Goal: Find specific page/section

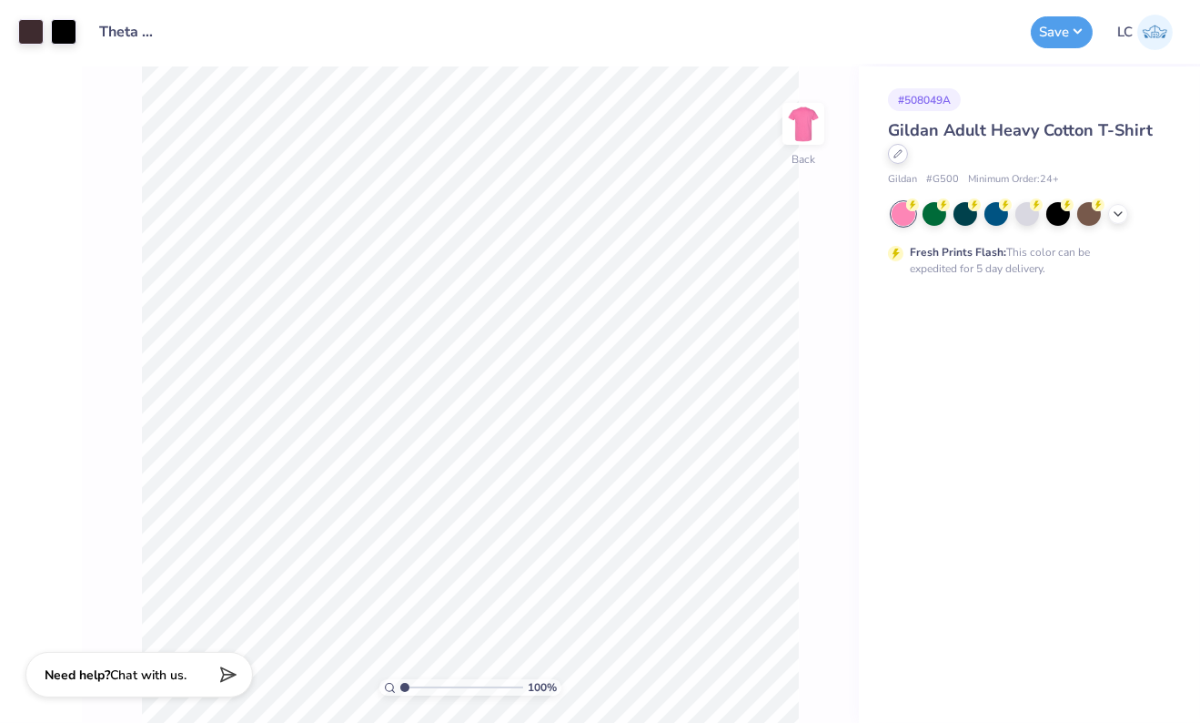
click at [770, 154] on div at bounding box center [898, 154] width 20 height 20
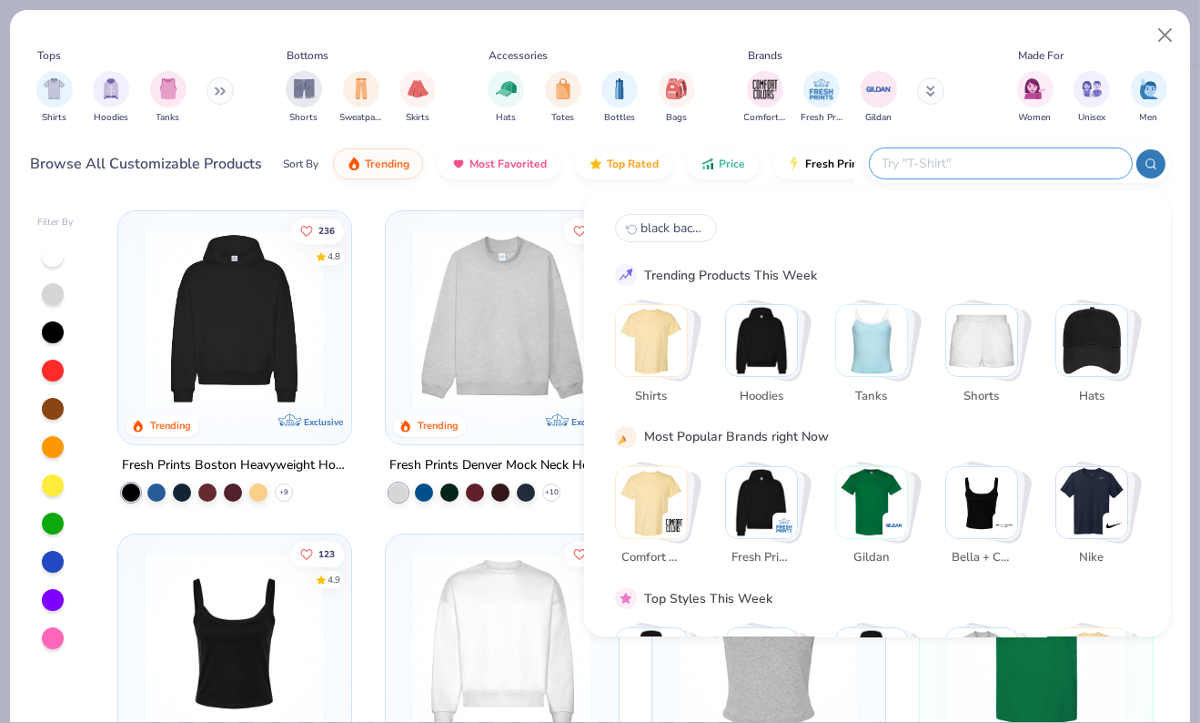
click at [770, 163] on input "text" at bounding box center [1000, 163] width 238 height 21
paste input "OW1086"
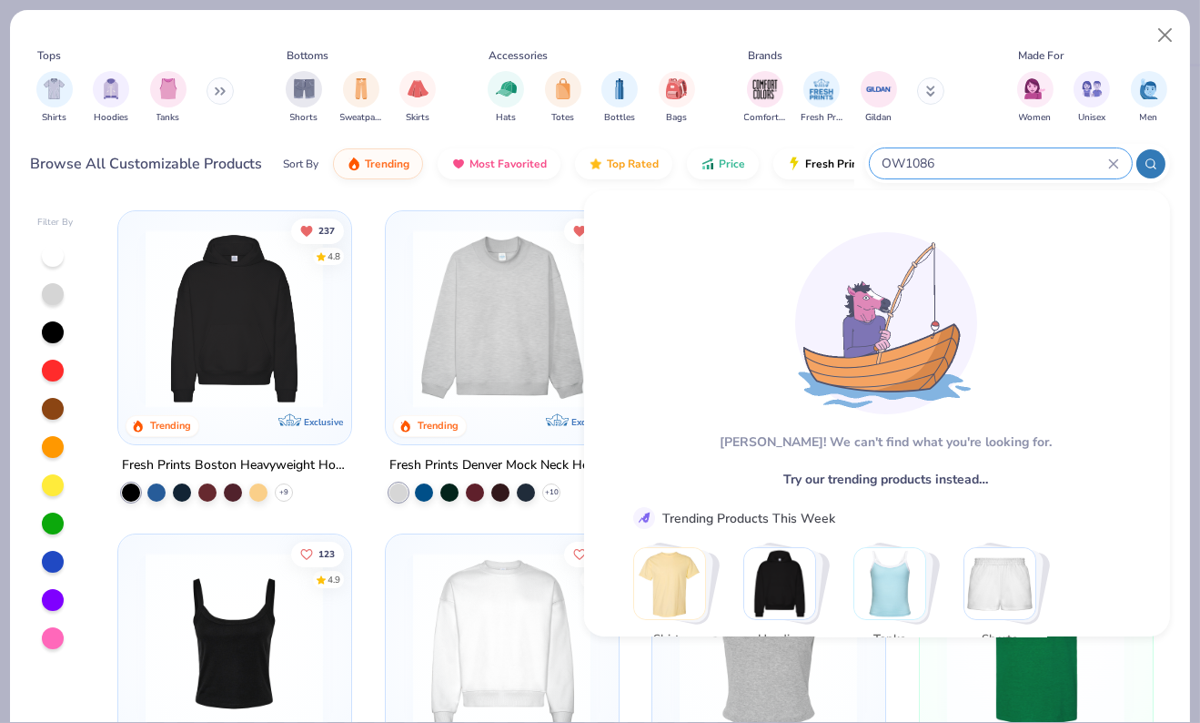
type input "OW1086"
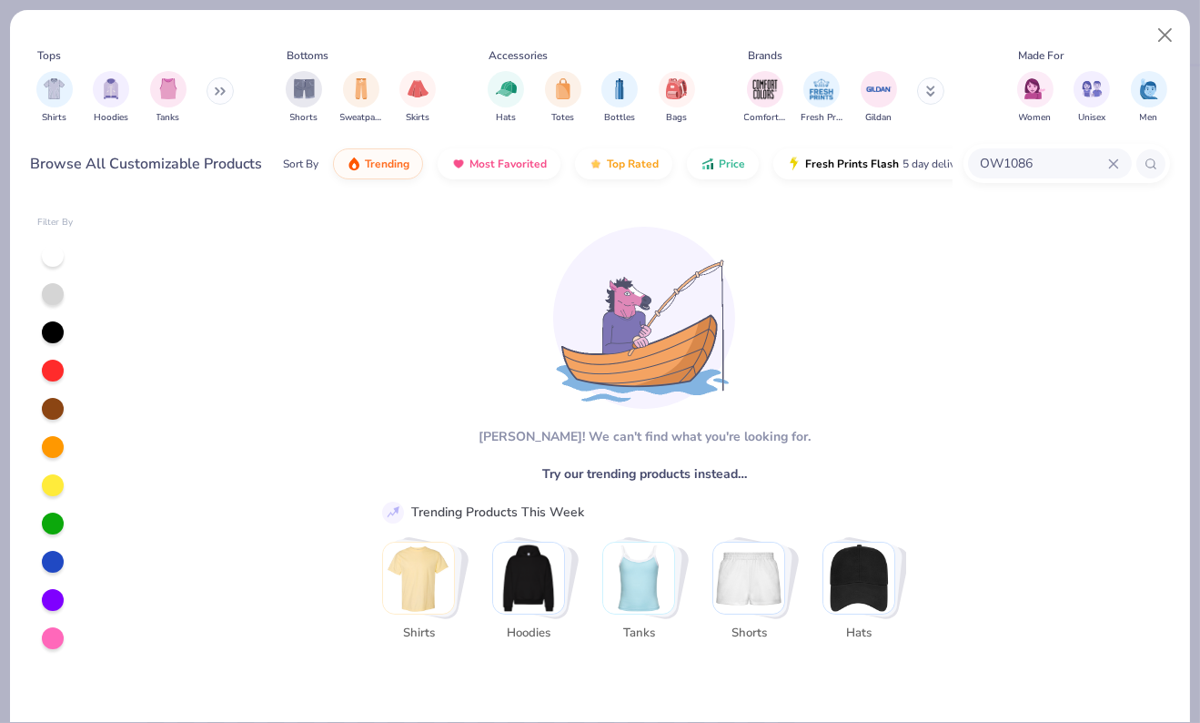
click at [770, 55] on div "Made For" at bounding box center [1092, 55] width 161 height 16
click at [770, 34] on button "Close" at bounding box center [1165, 35] width 35 height 35
